Goal: Task Accomplishment & Management: Manage account settings

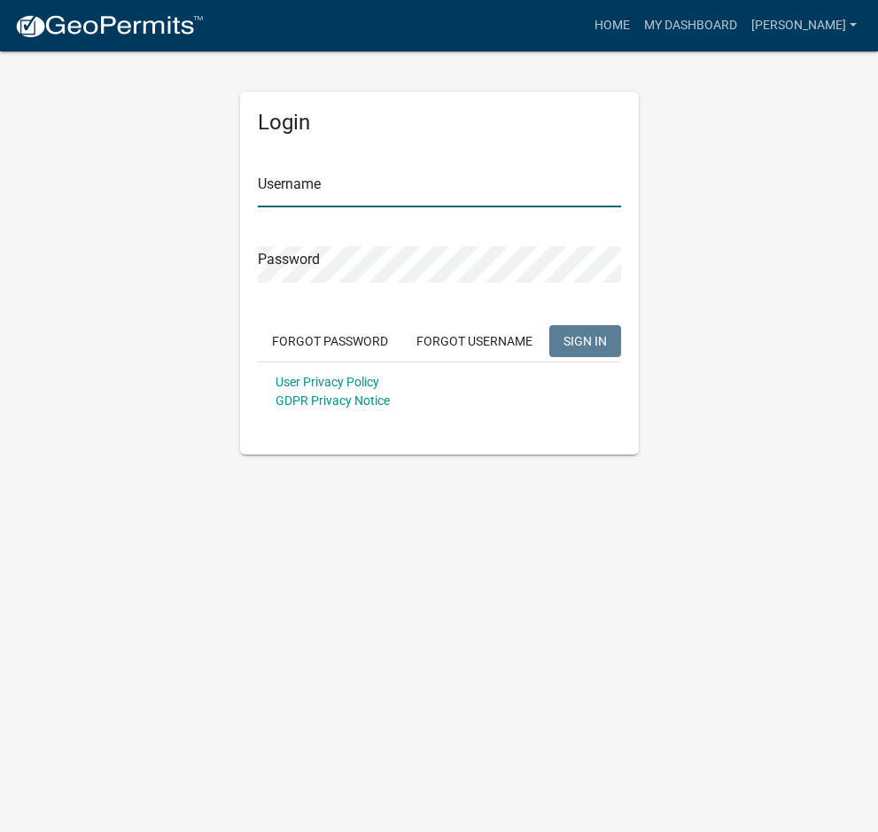
type input "[PERSON_NAME]"
click at [592, 338] on span "SIGN IN" at bounding box center [584, 340] width 43 height 14
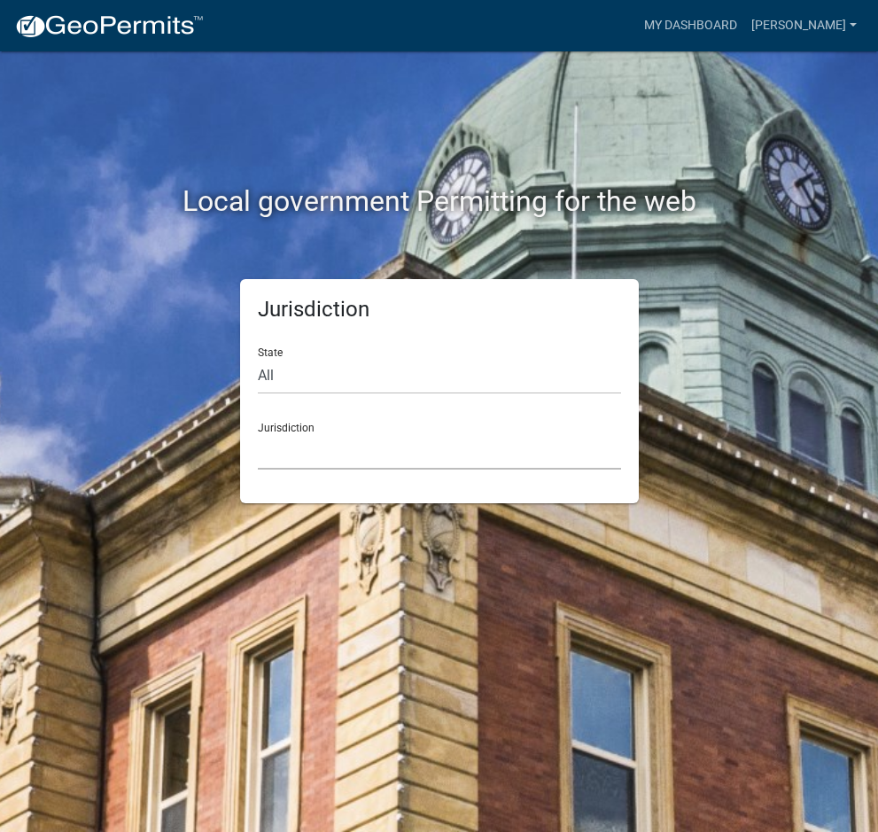
click at [336, 453] on select "[GEOGRAPHIC_DATA], [US_STATE] [GEOGRAPHIC_DATA], [US_STATE][PERSON_NAME][GEOGRA…" at bounding box center [439, 451] width 363 height 36
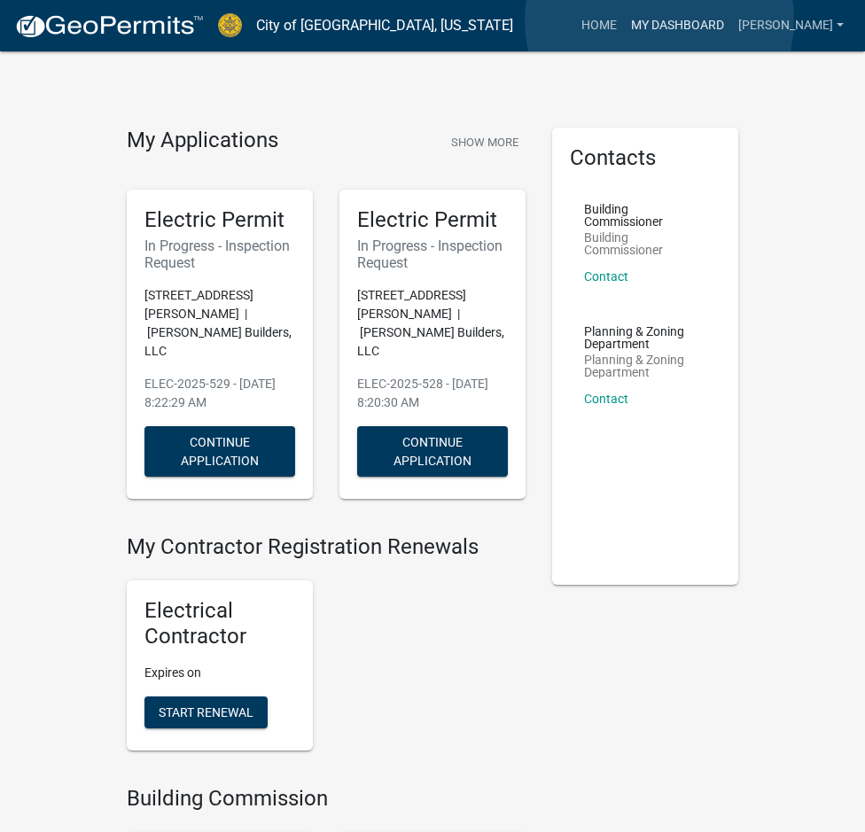
click at [659, 20] on link "My Dashboard" at bounding box center [677, 26] width 107 height 34
